Goal: Task Accomplishment & Management: Manage account settings

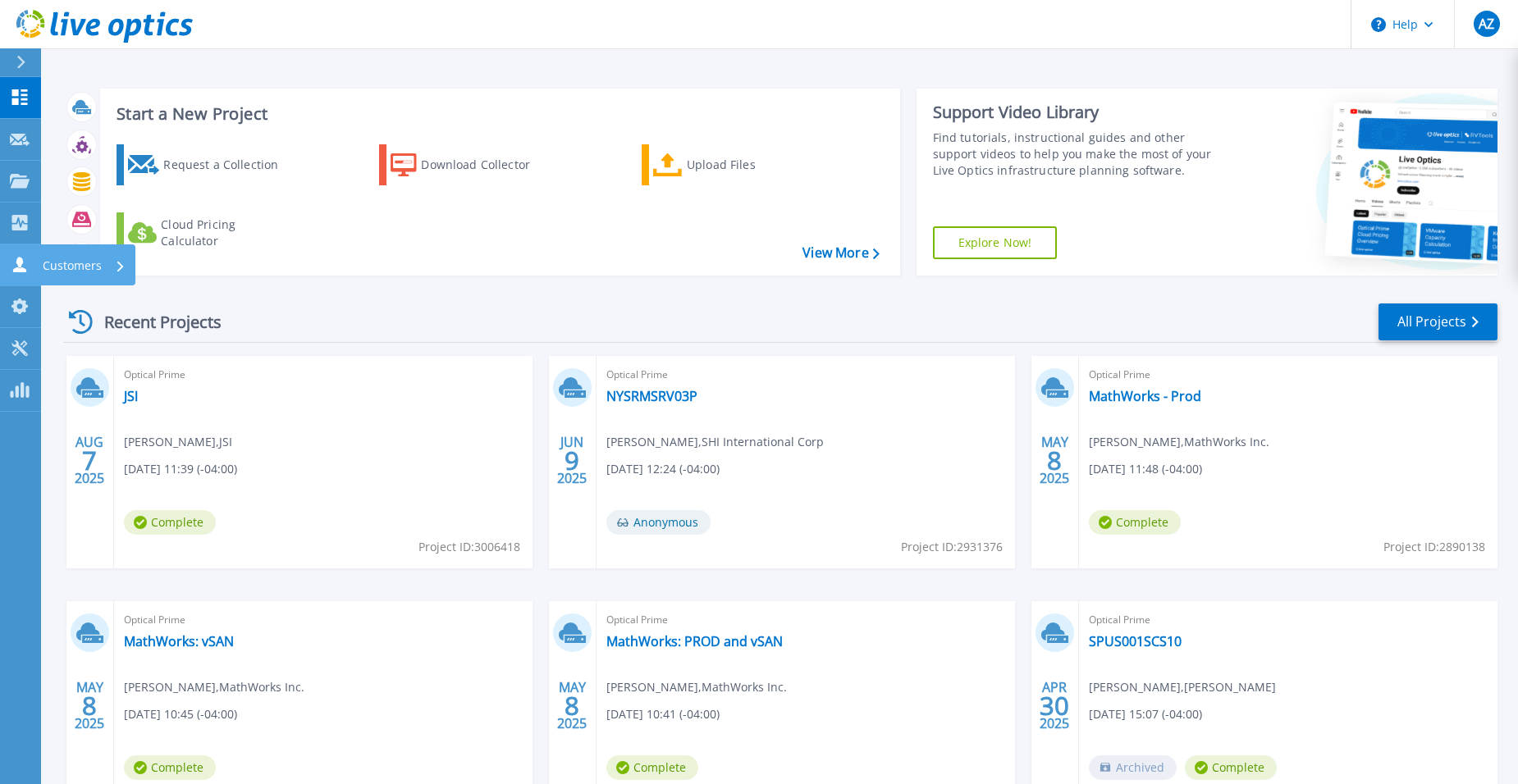
click at [14, 272] on icon at bounding box center [20, 264] width 14 height 15
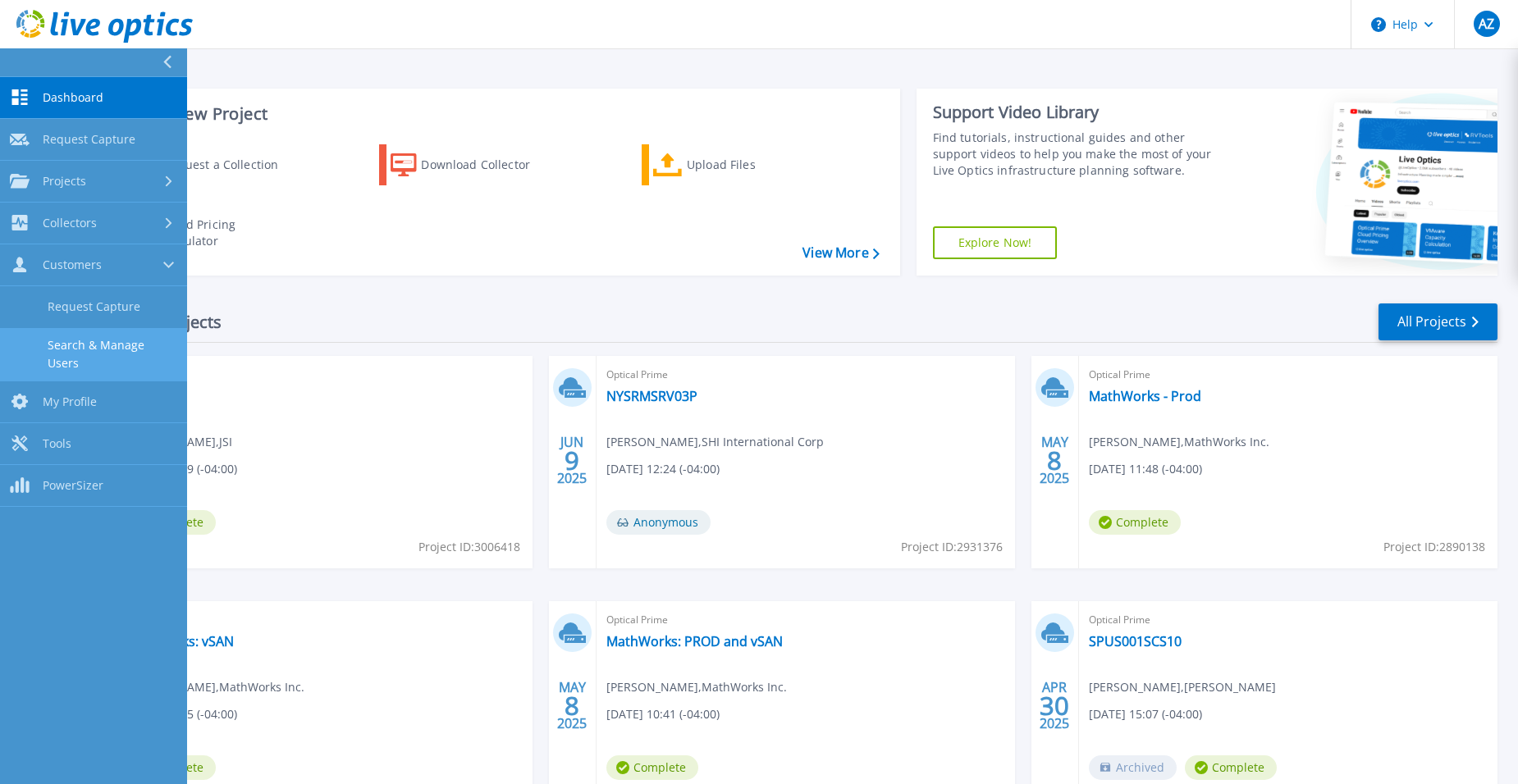
click at [113, 347] on link "Search & Manage Users" at bounding box center [94, 355] width 187 height 52
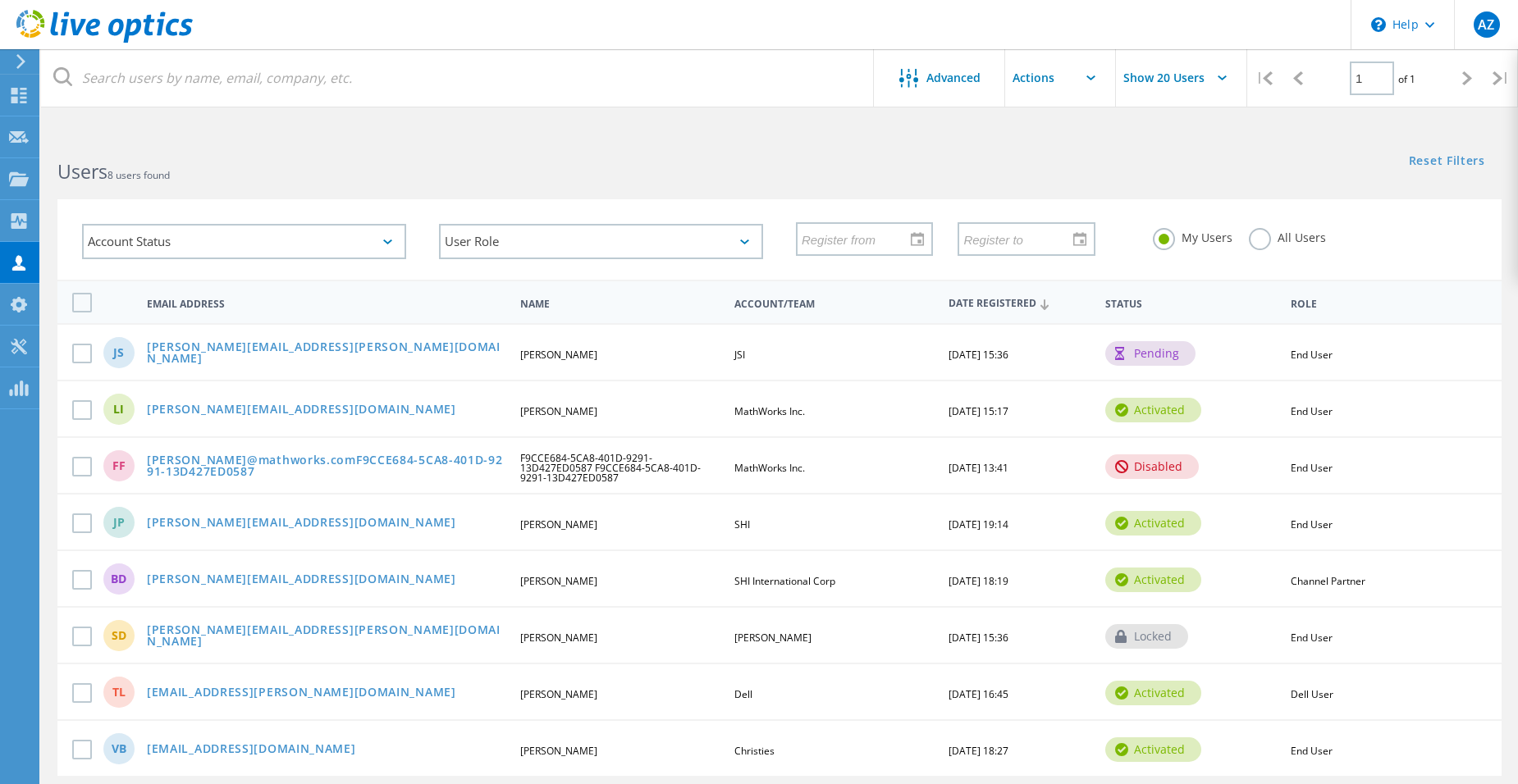
click at [1125, 353] on div "pending" at bounding box center [1151, 353] width 90 height 24
click at [206, 356] on link "[PERSON_NAME][EMAIL_ADDRESS][PERSON_NAME][DOMAIN_NAME]" at bounding box center [326, 354] width 359 height 25
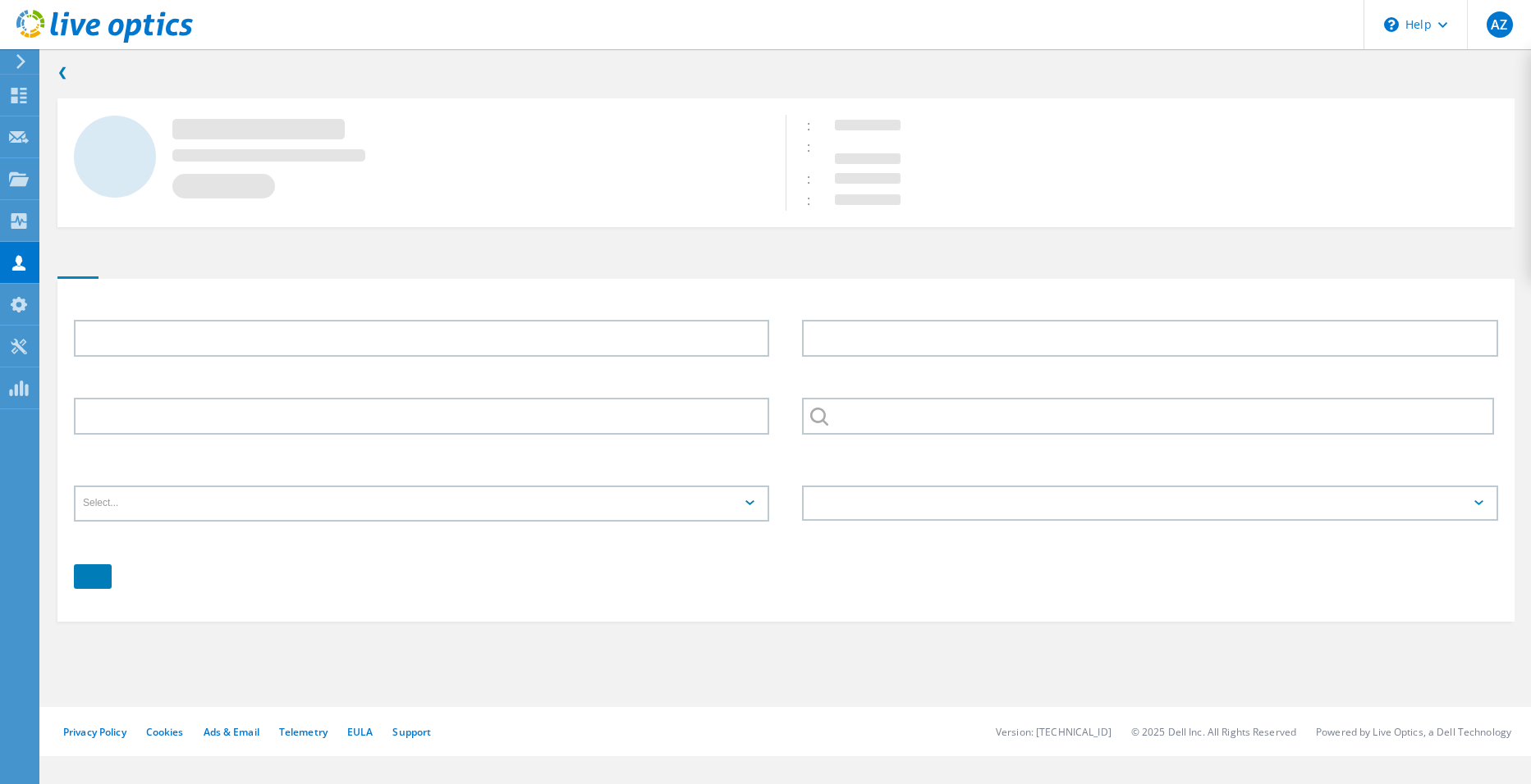
type input "Janet"
type input "Stella"
type input "JSI"
type input "English"
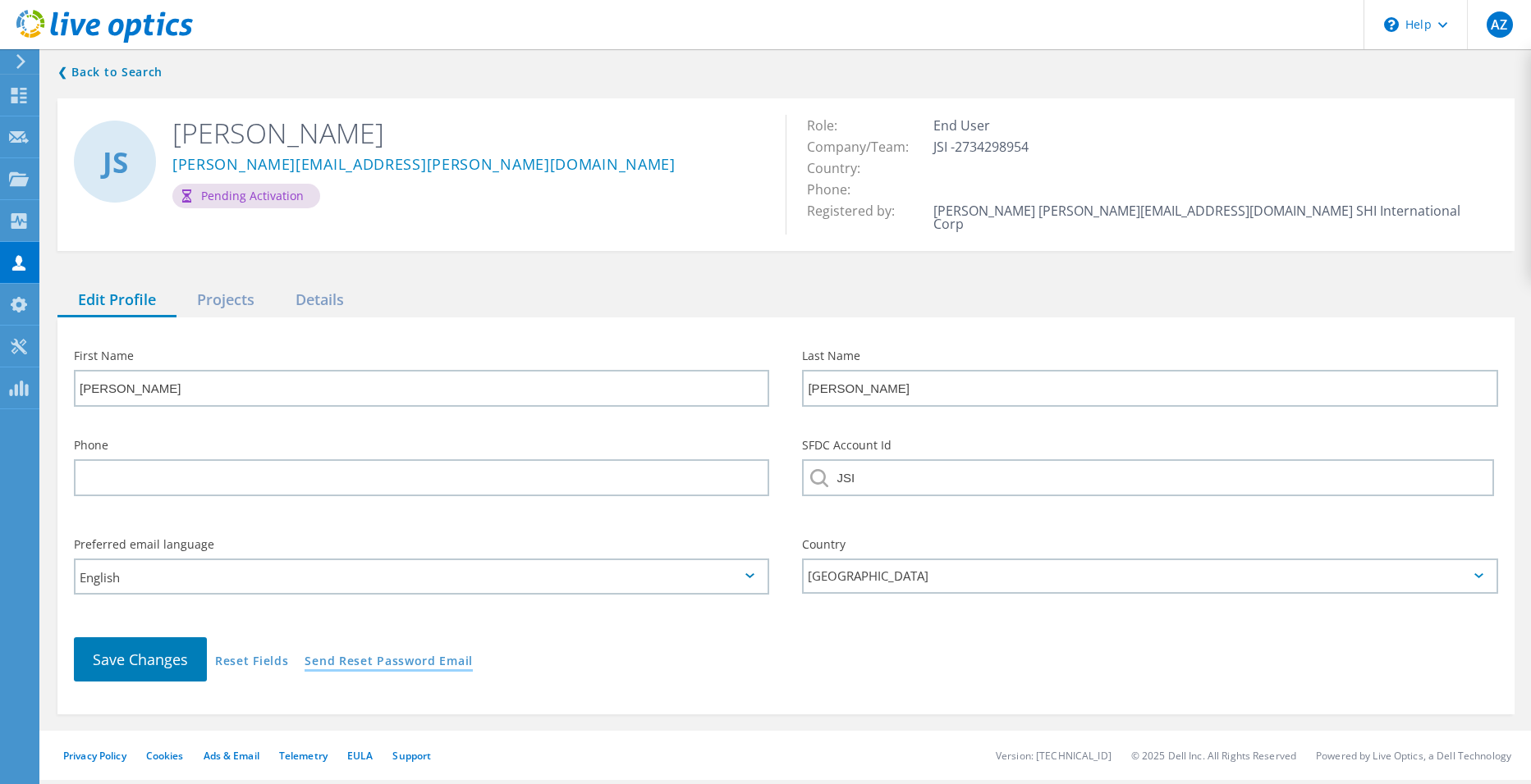
click at [376, 655] on link "Send Reset Password Email" at bounding box center [388, 662] width 168 height 14
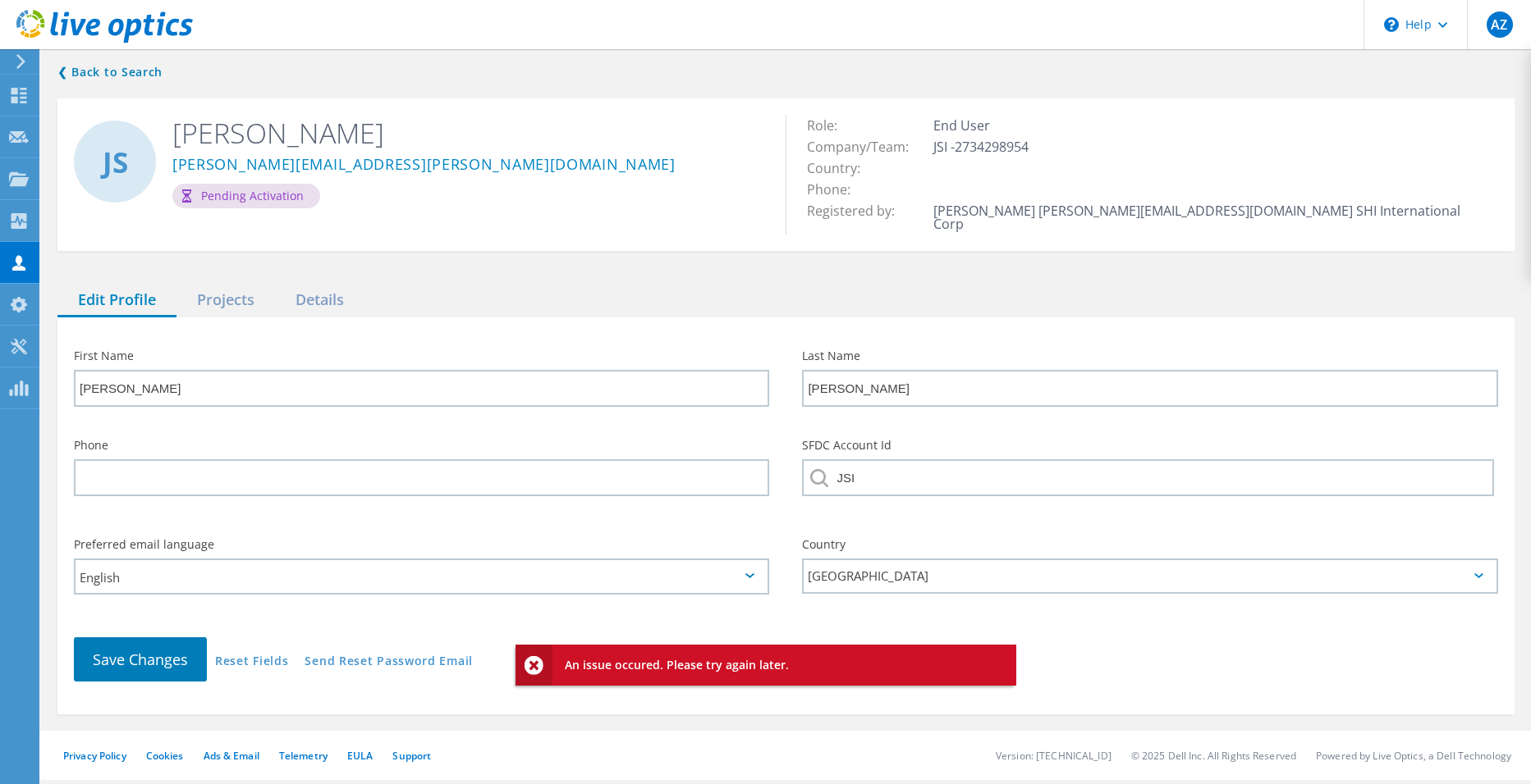
click at [504, 602] on div "Preferred email language English" at bounding box center [421, 572] width 729 height 98
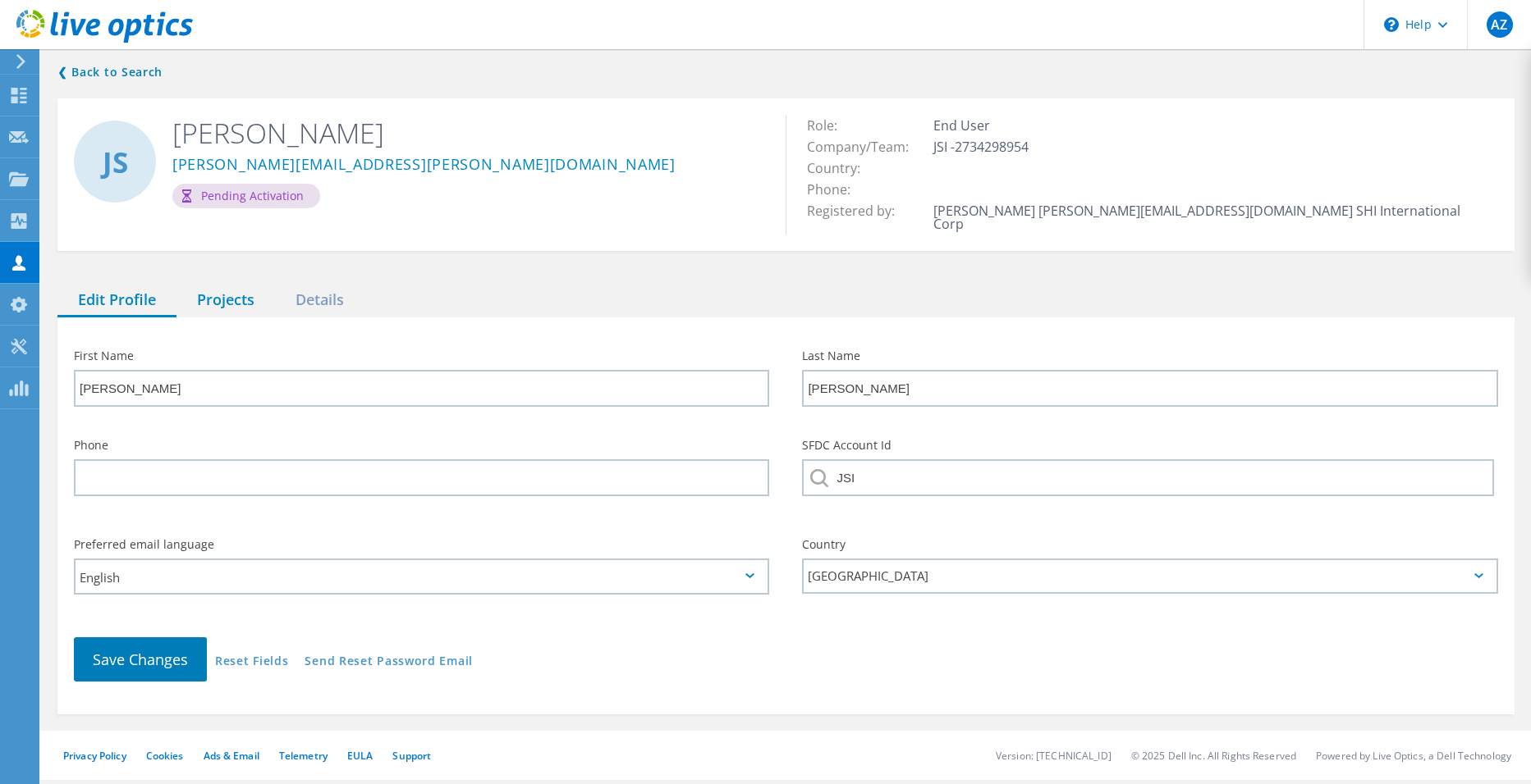
click at [234, 285] on div "Projects" at bounding box center [225, 300] width 98 height 33
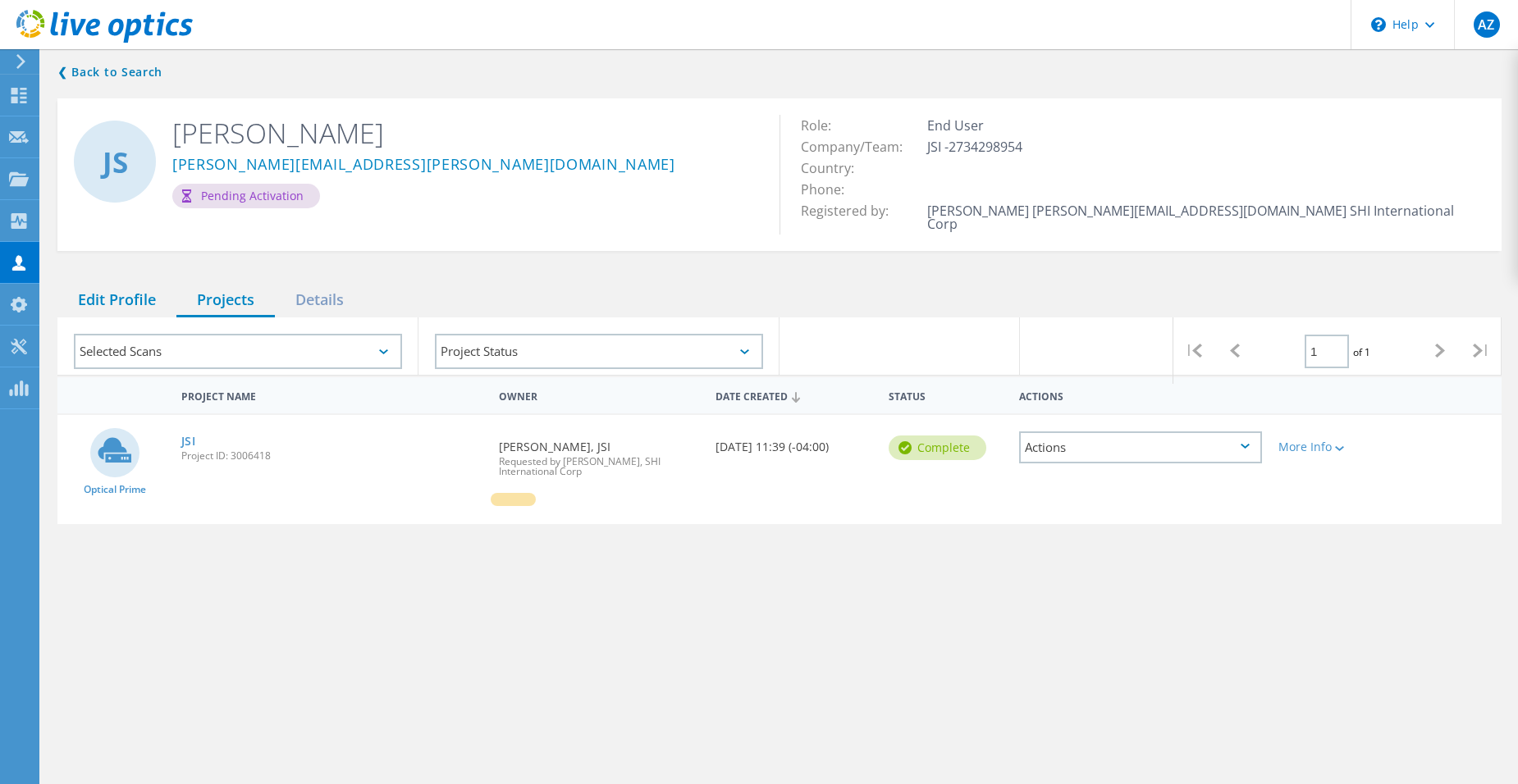
click at [122, 293] on div "Edit Profile" at bounding box center [117, 300] width 119 height 33
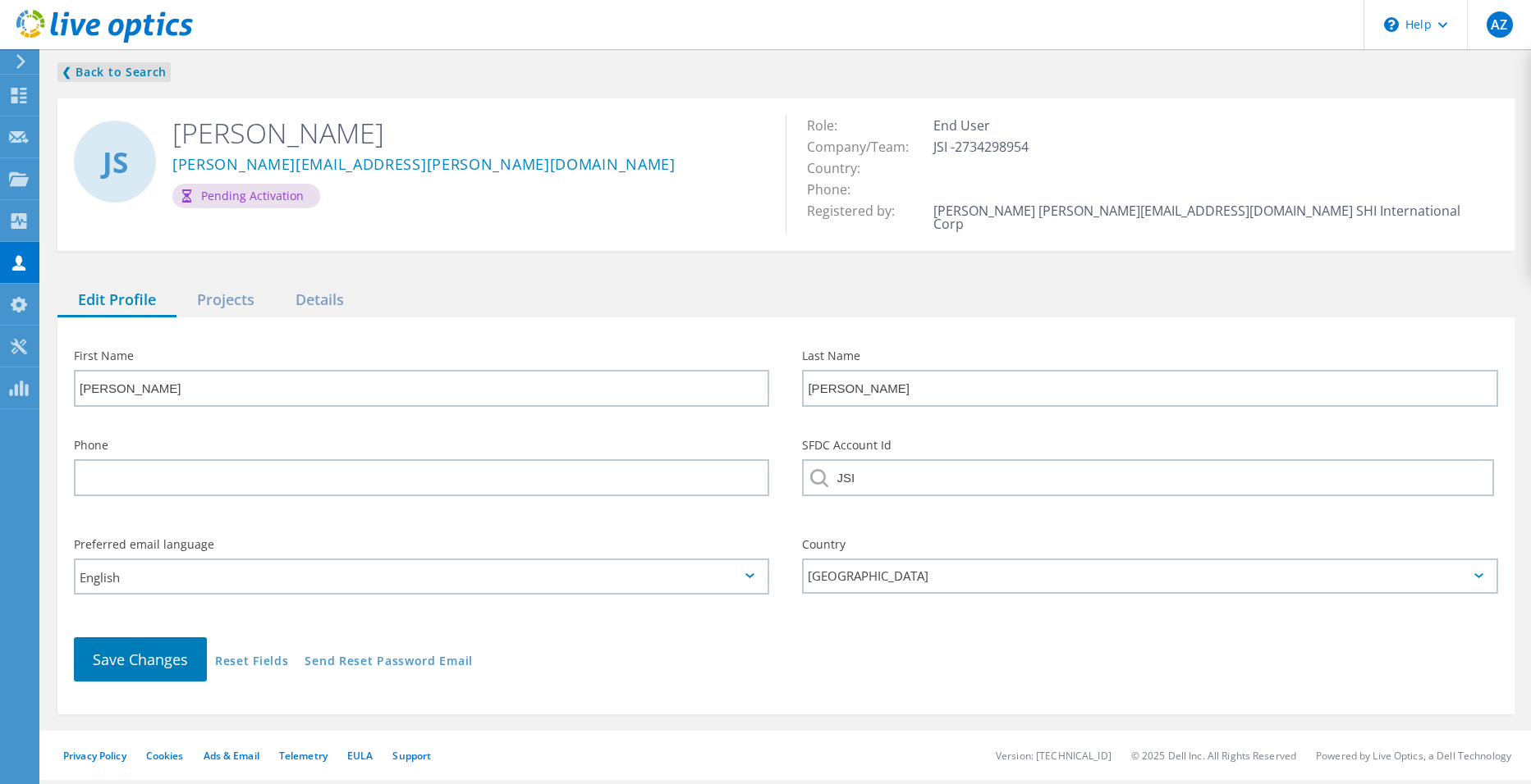
click at [129, 78] on link "❮ Back to Search" at bounding box center [114, 72] width 113 height 20
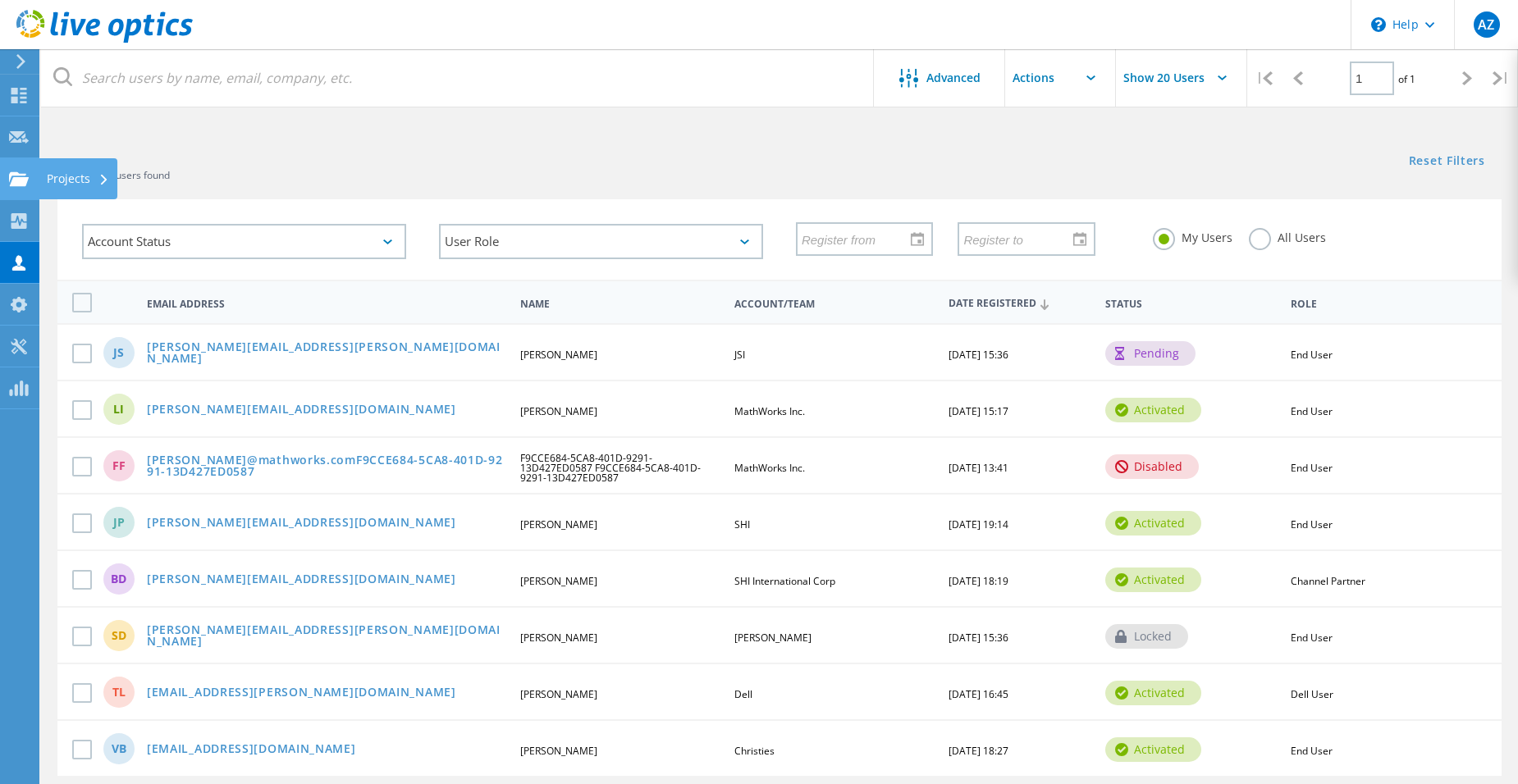
click at [14, 187] on div at bounding box center [19, 181] width 20 height 18
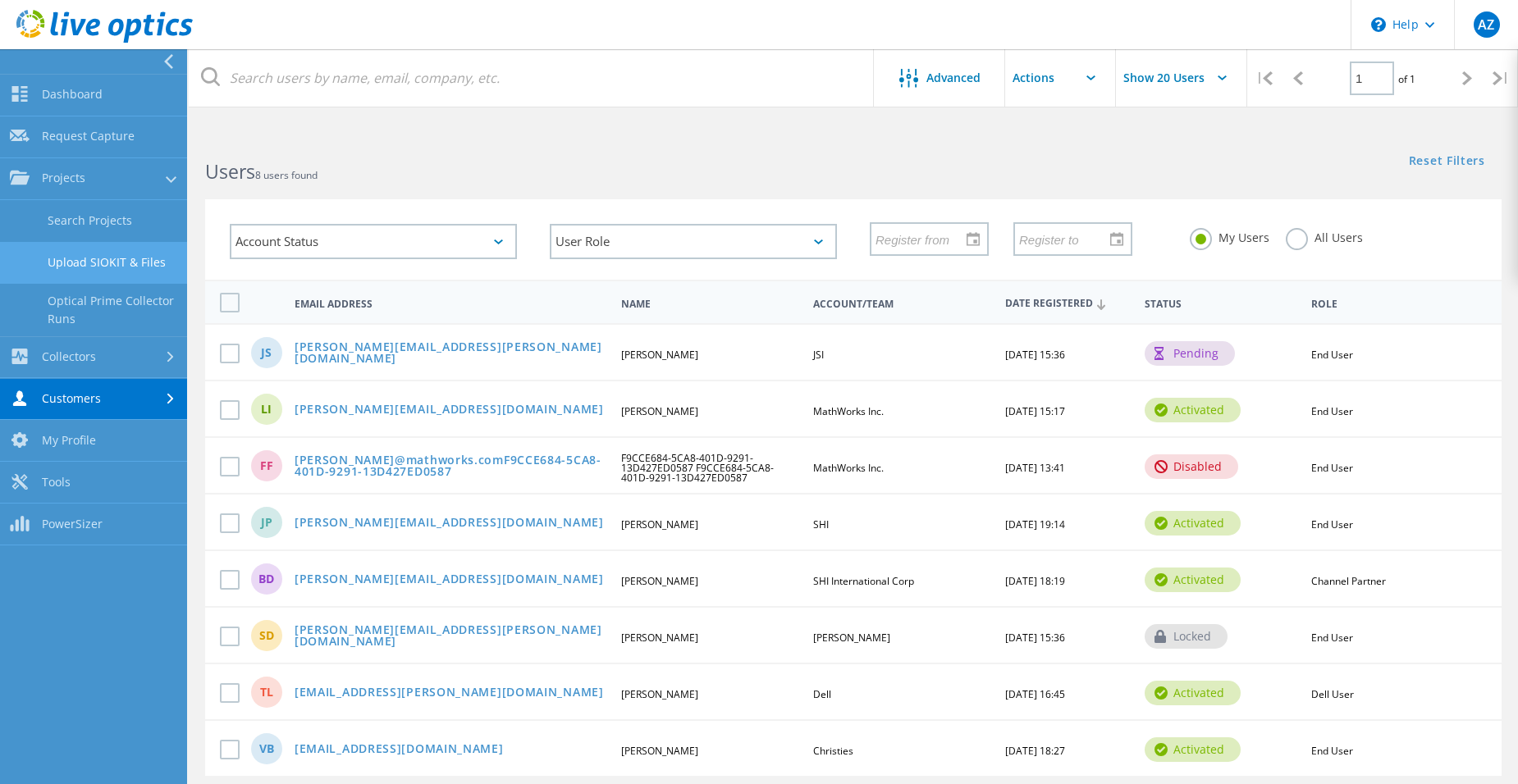
click at [61, 254] on link "Upload SIOKIT & Files" at bounding box center [94, 263] width 187 height 41
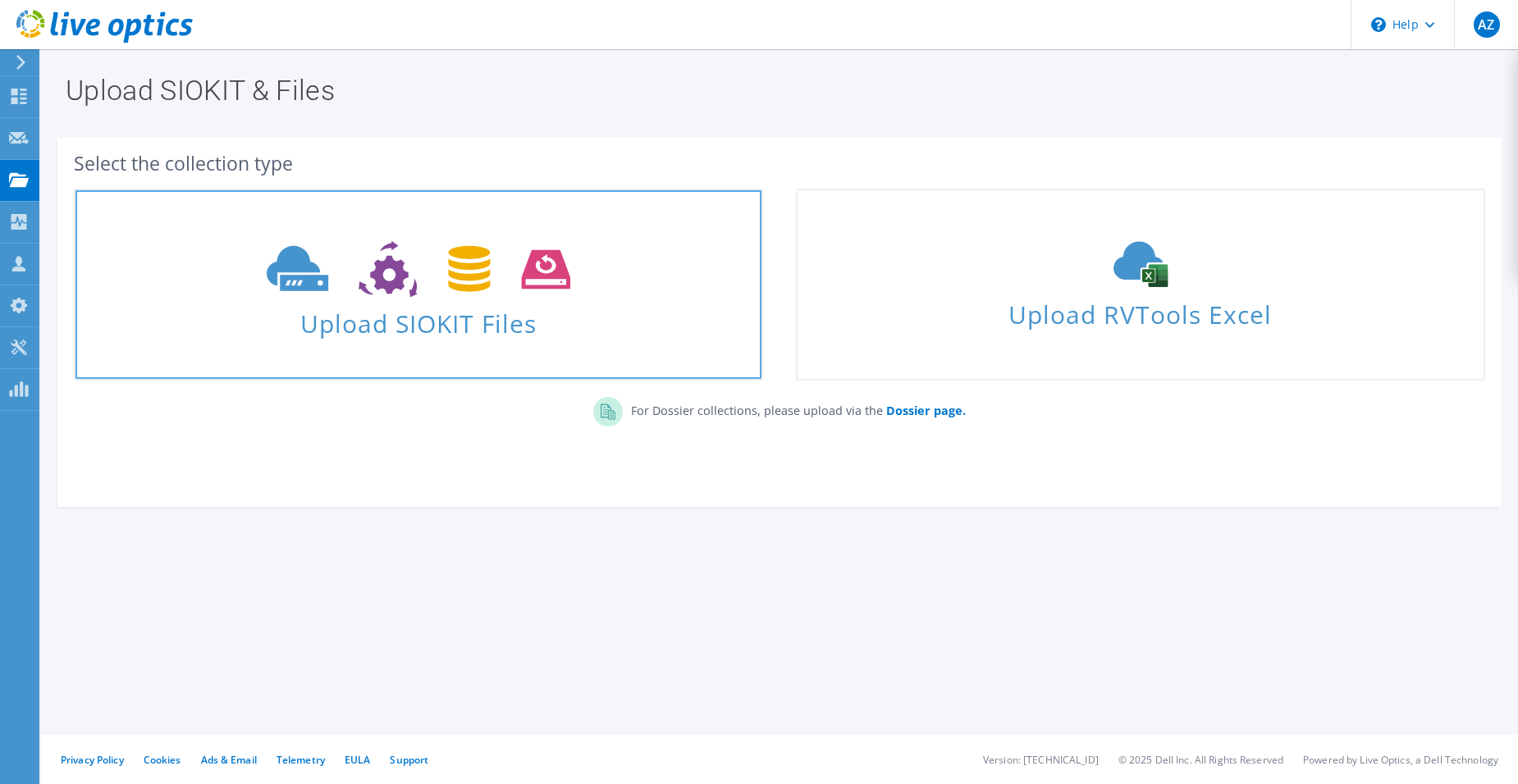
click at [402, 283] on use at bounding box center [418, 269] width 303 height 57
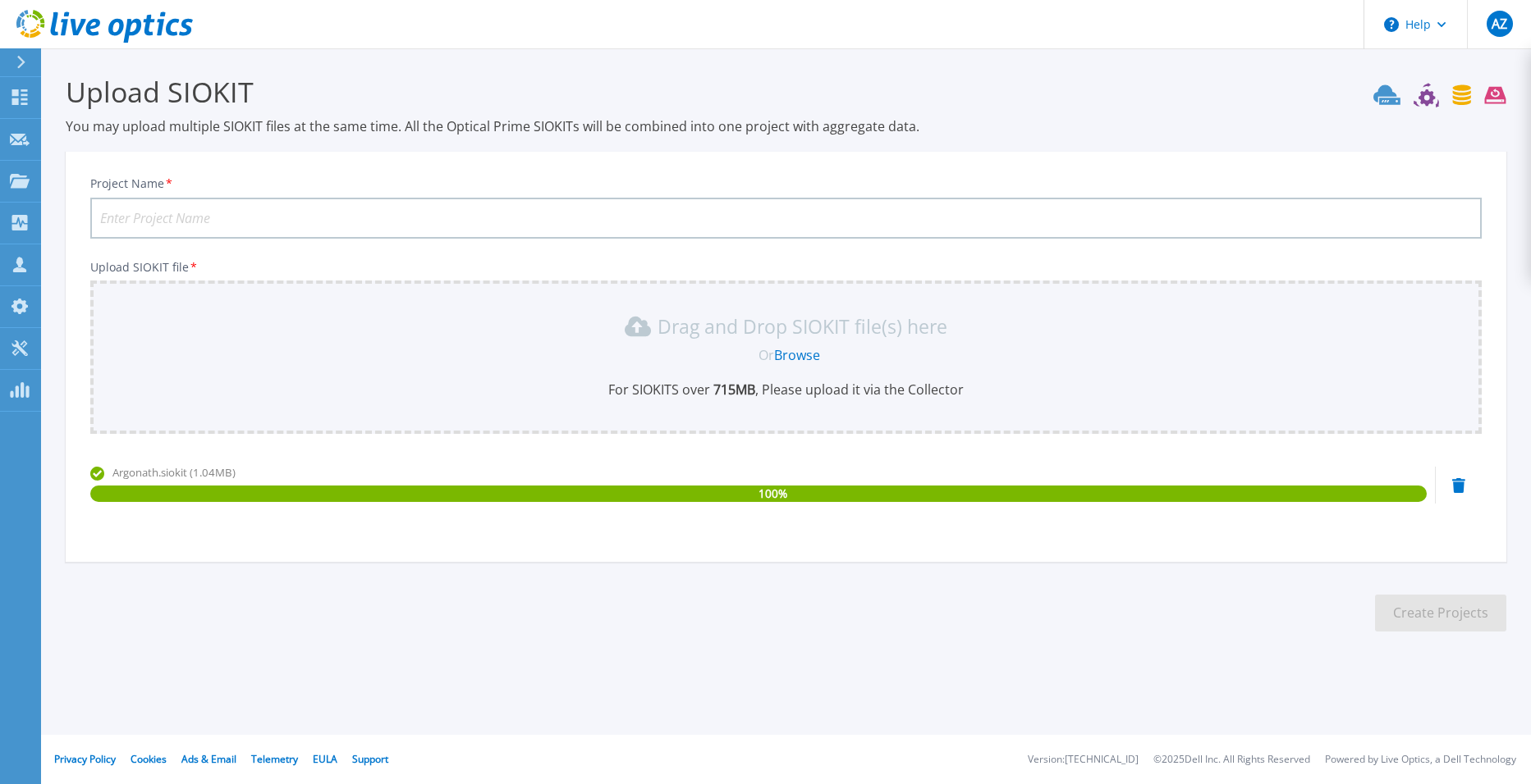
click at [310, 216] on input "Project Name *" at bounding box center [785, 219] width 1391 height 41
type input "JSI"
click at [1451, 615] on button "Create Projects" at bounding box center [1441, 613] width 131 height 37
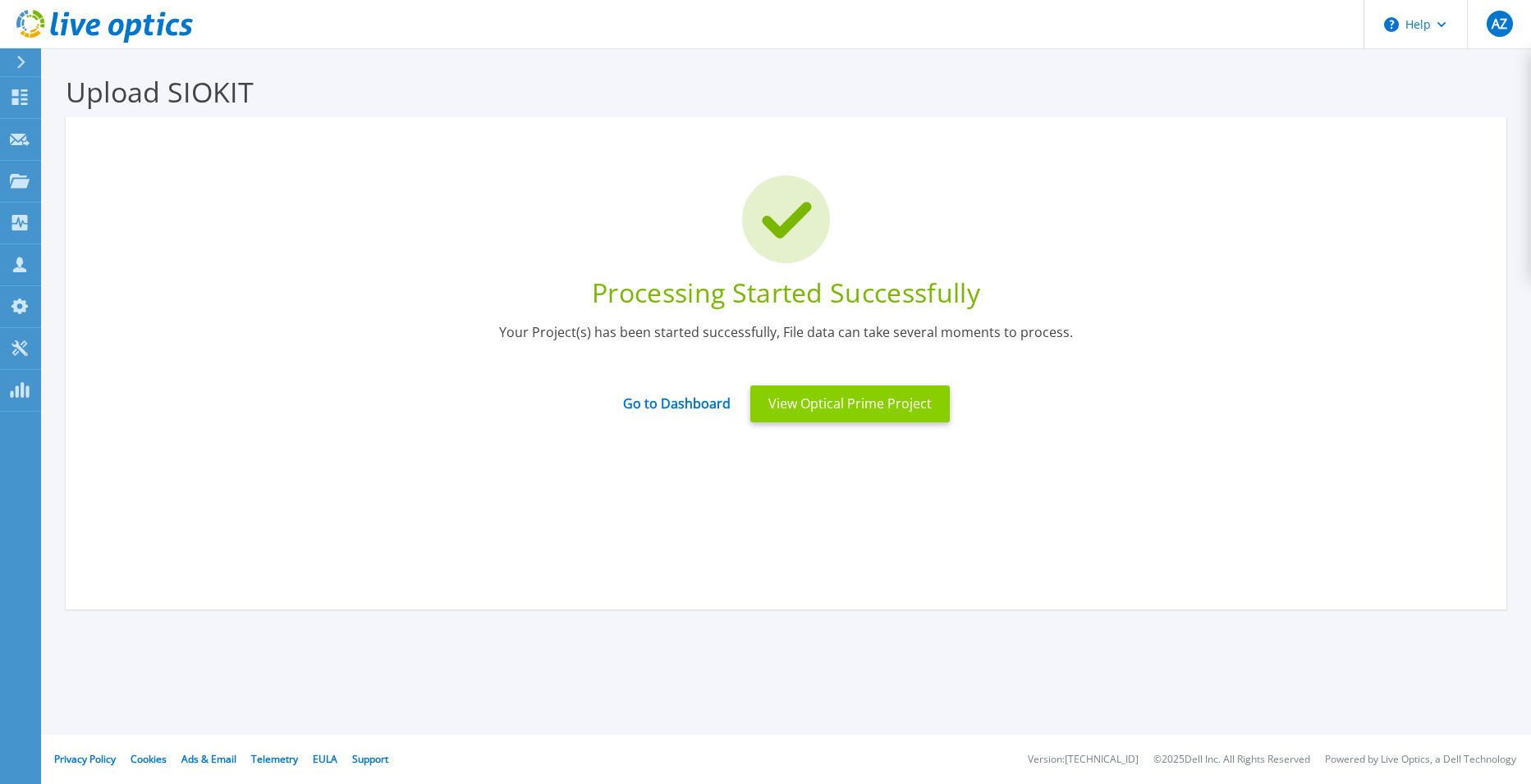
click at [883, 393] on button "View Optical Prime Project" at bounding box center [850, 403] width 200 height 37
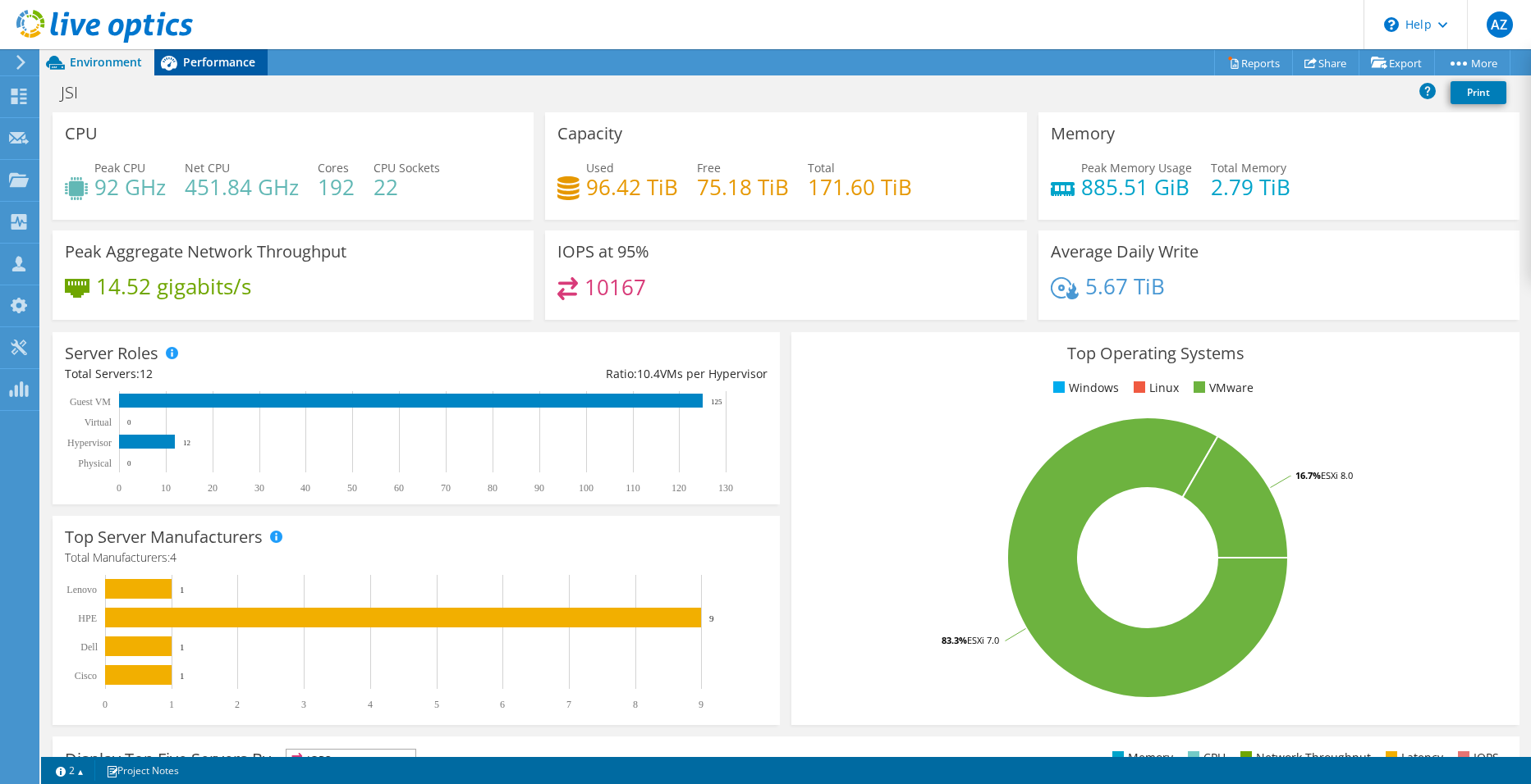
click at [198, 67] on span "Performance" at bounding box center [219, 61] width 72 height 15
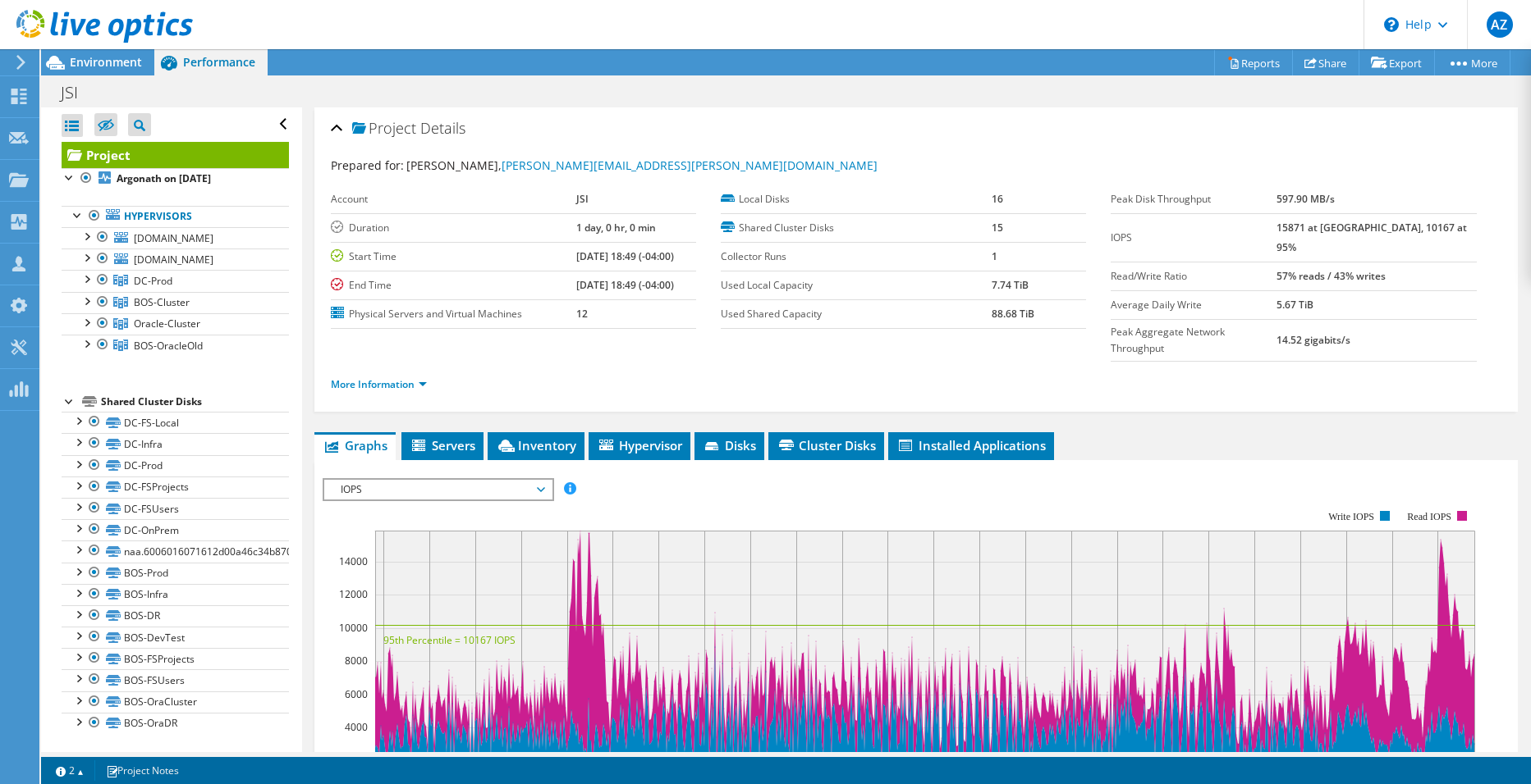
click at [385, 480] on span "IOPS" at bounding box center [438, 490] width 211 height 20
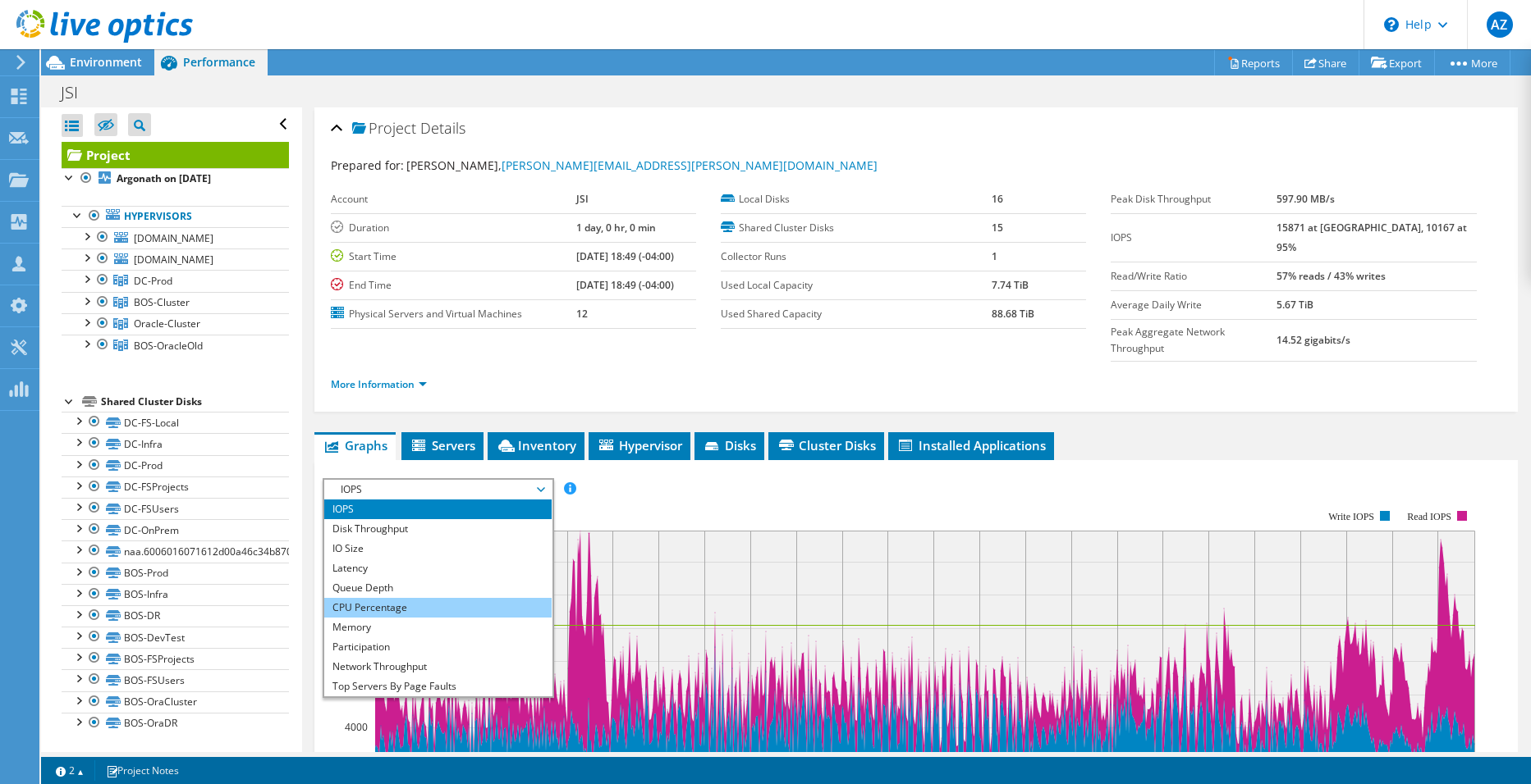
scroll to position [59, 0]
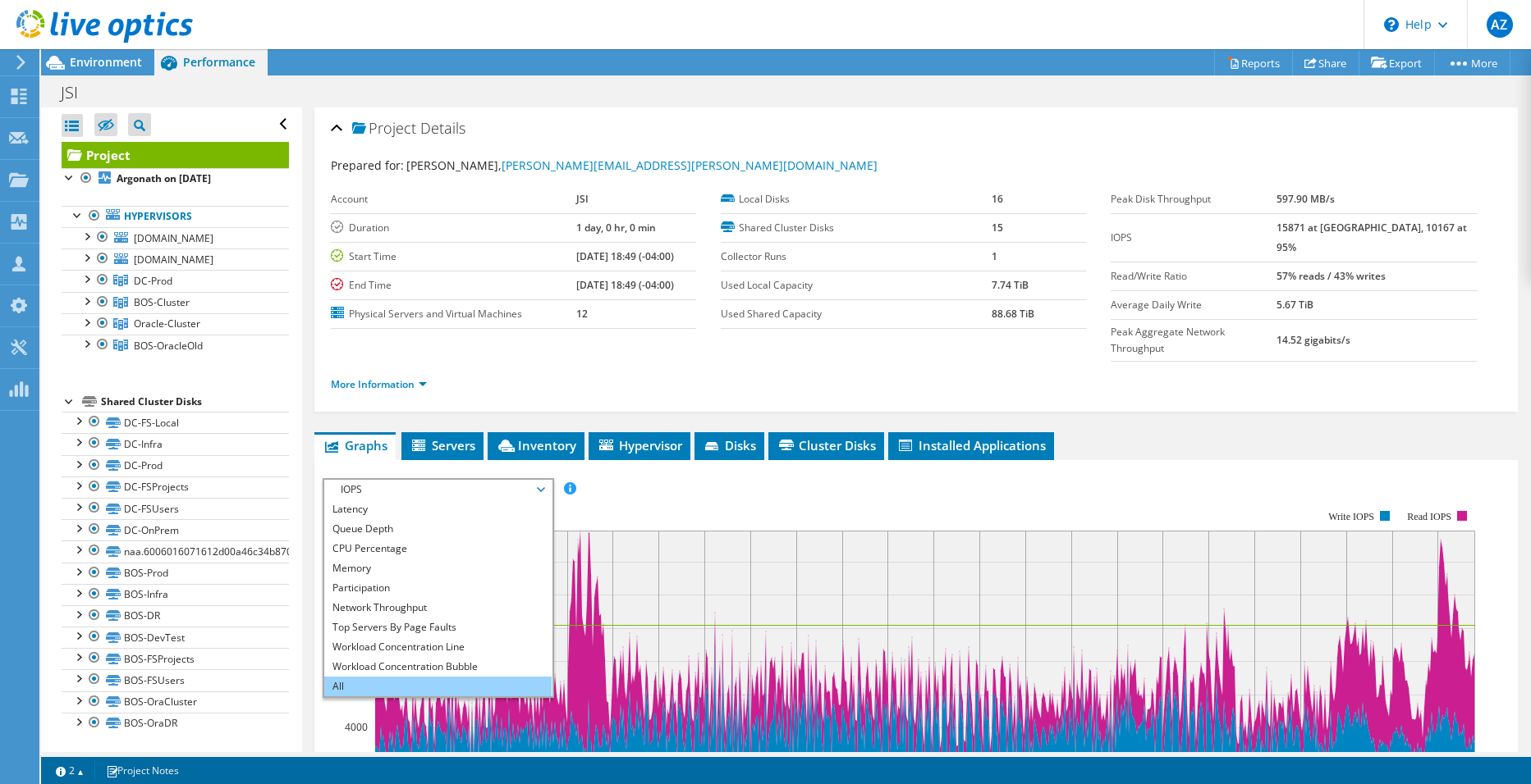
click at [396, 677] on li "All" at bounding box center [438, 687] width 227 height 20
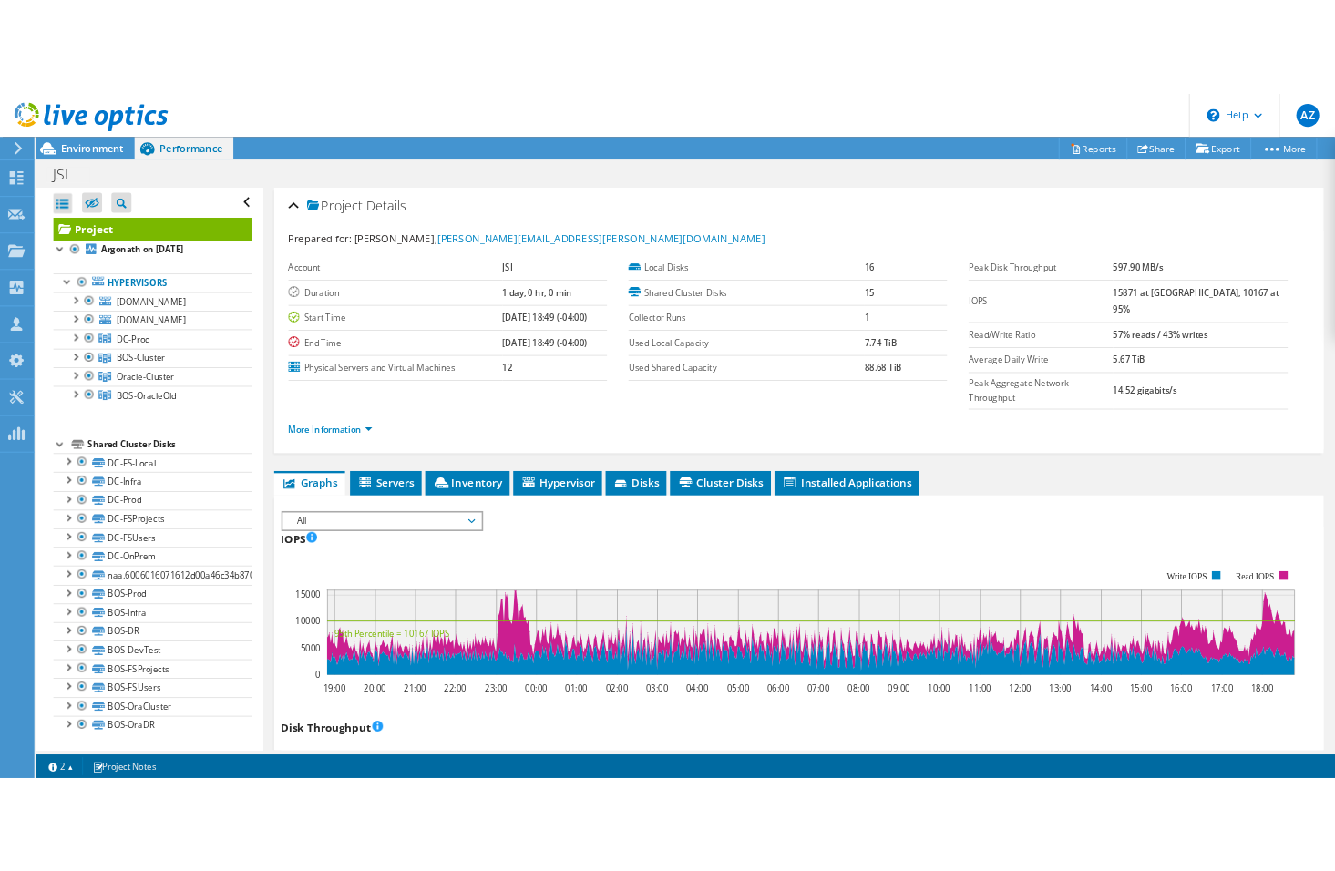
scroll to position [2, 0]
